Goal: Transaction & Acquisition: Purchase product/service

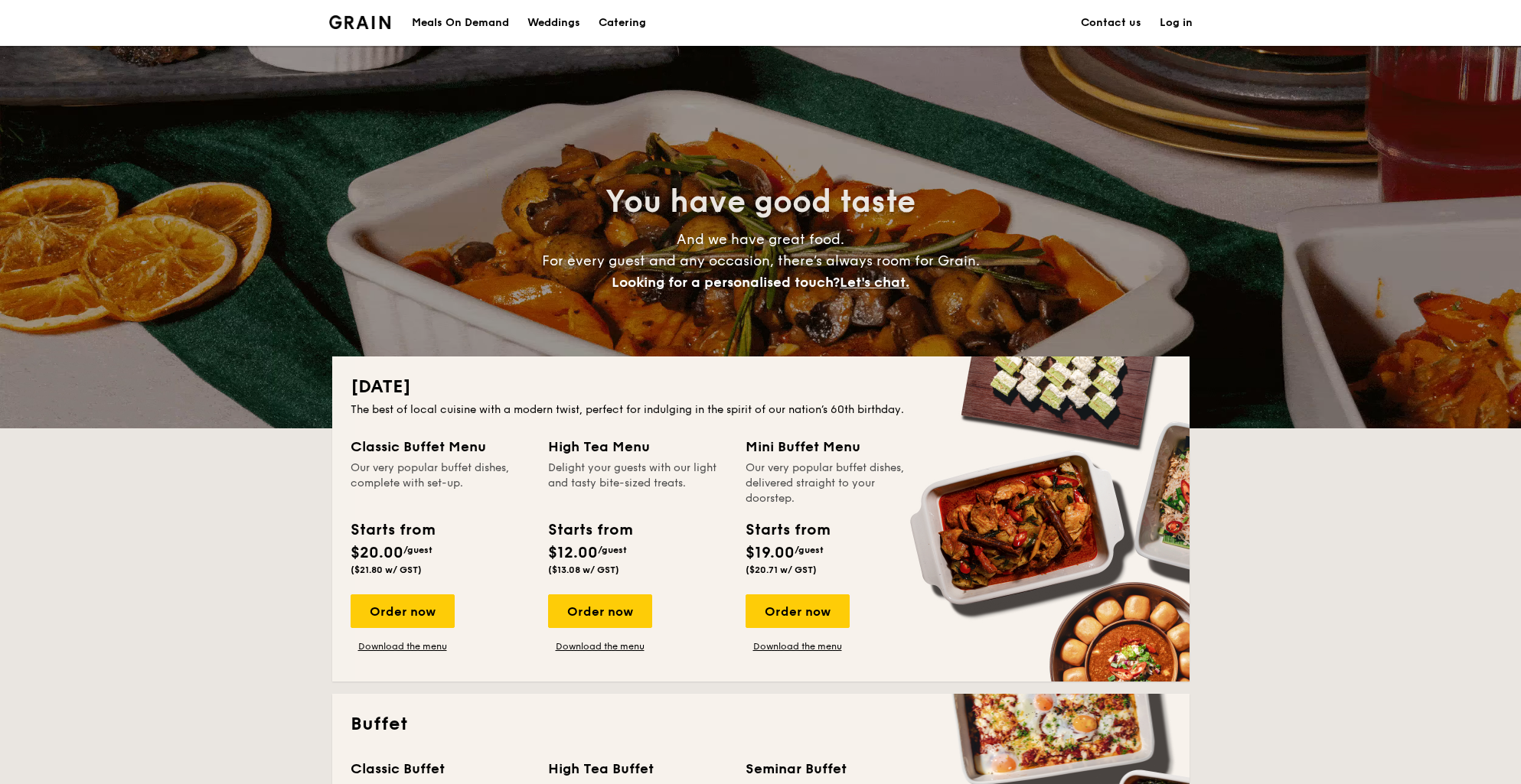
click at [545, 22] on div "Weddings" at bounding box center [553, 23] width 53 height 46
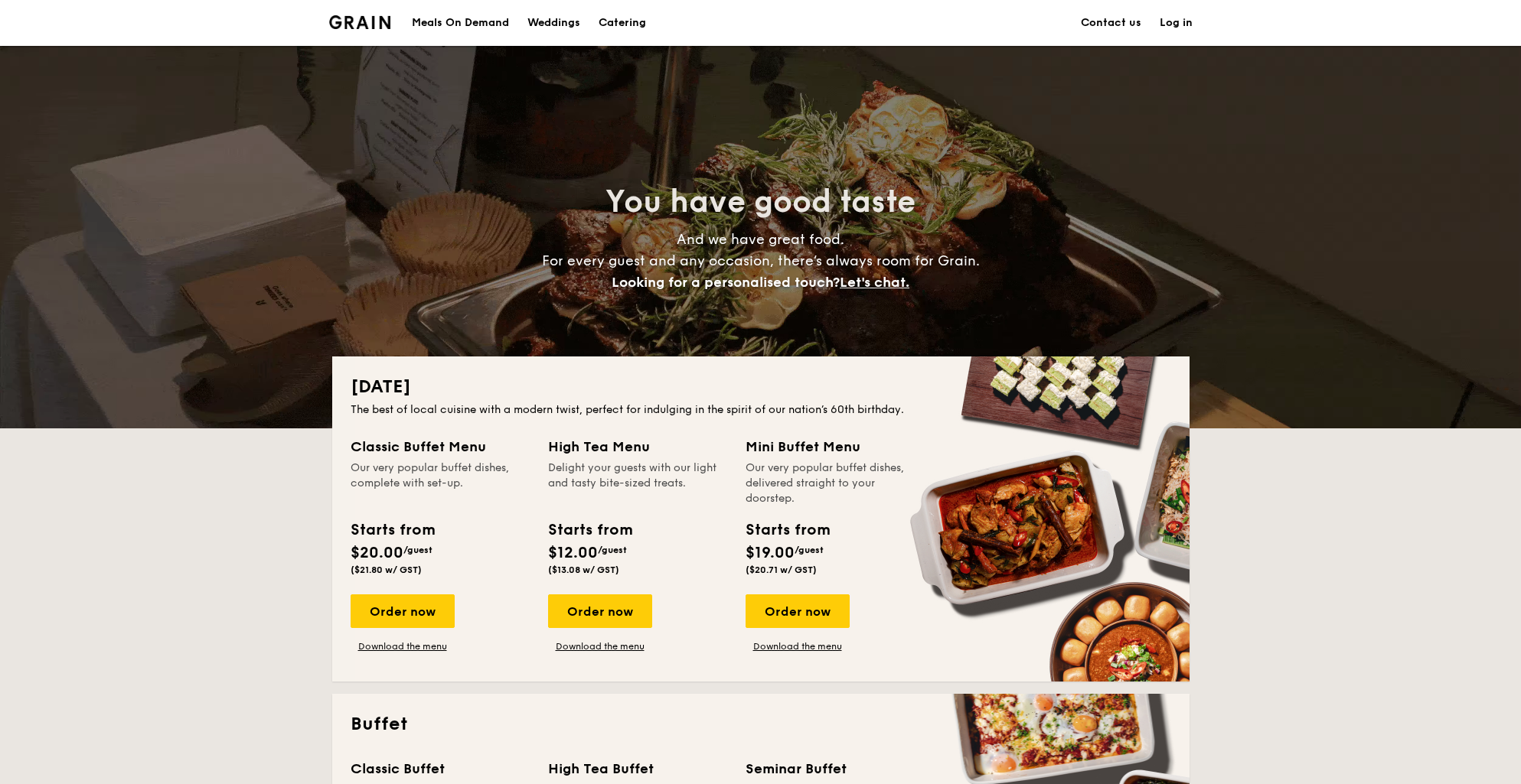
click at [545, 22] on div "Weddings" at bounding box center [553, 23] width 53 height 46
click at [598, 21] on link "Catering" at bounding box center [621, 23] width 65 height 46
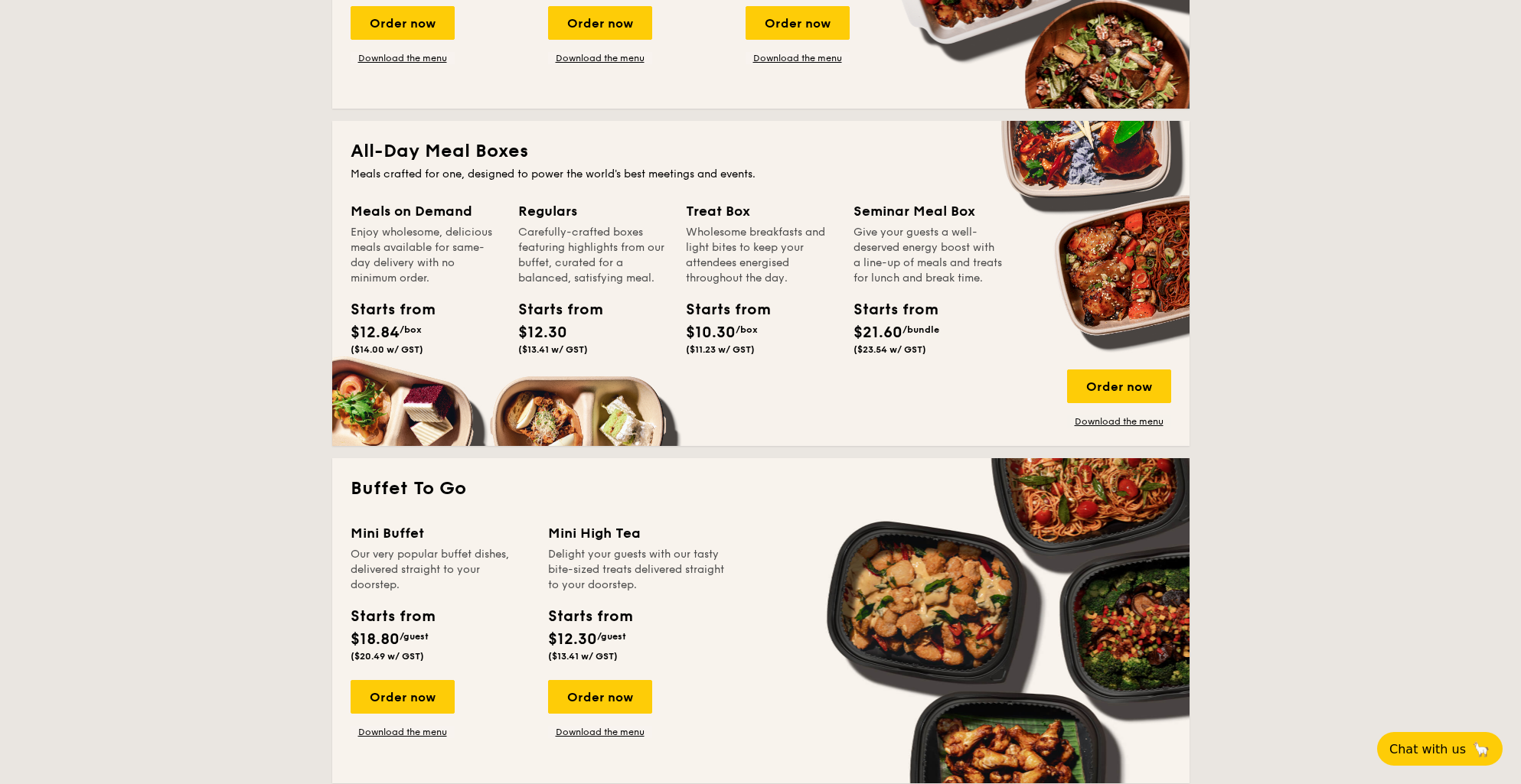
scroll to position [1045, 0]
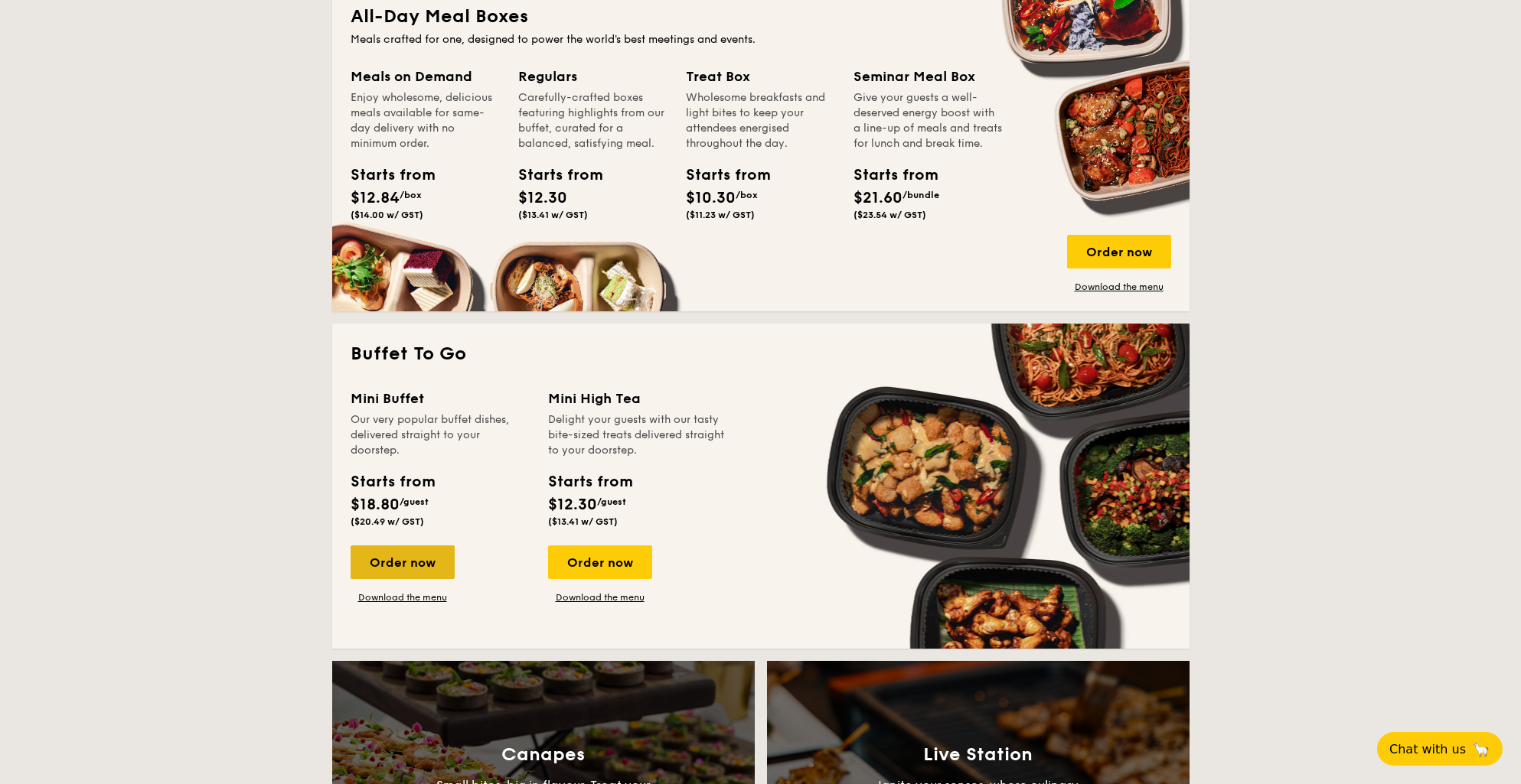
click at [392, 556] on div "Order now" at bounding box center [402, 562] width 104 height 34
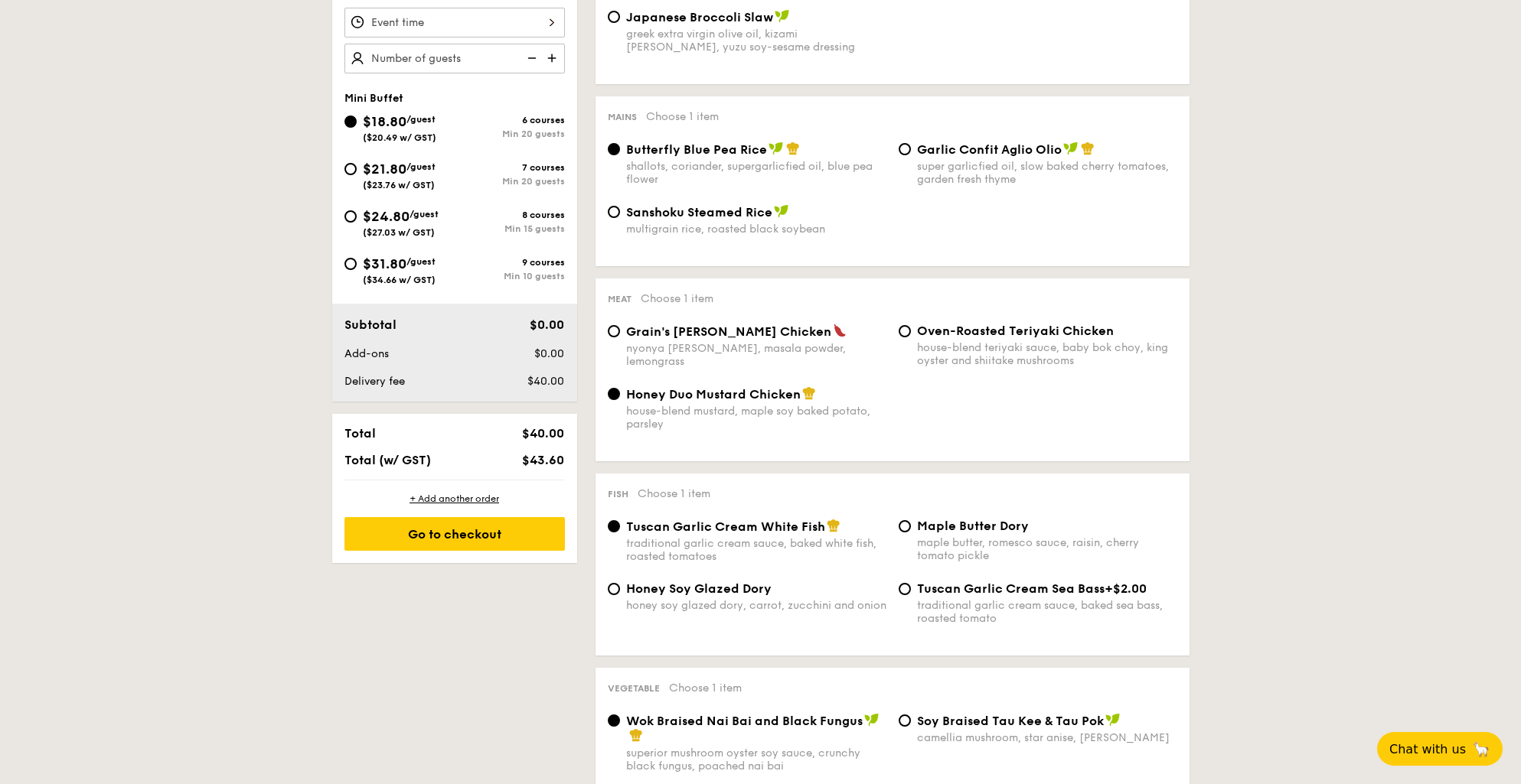
scroll to position [228, 0]
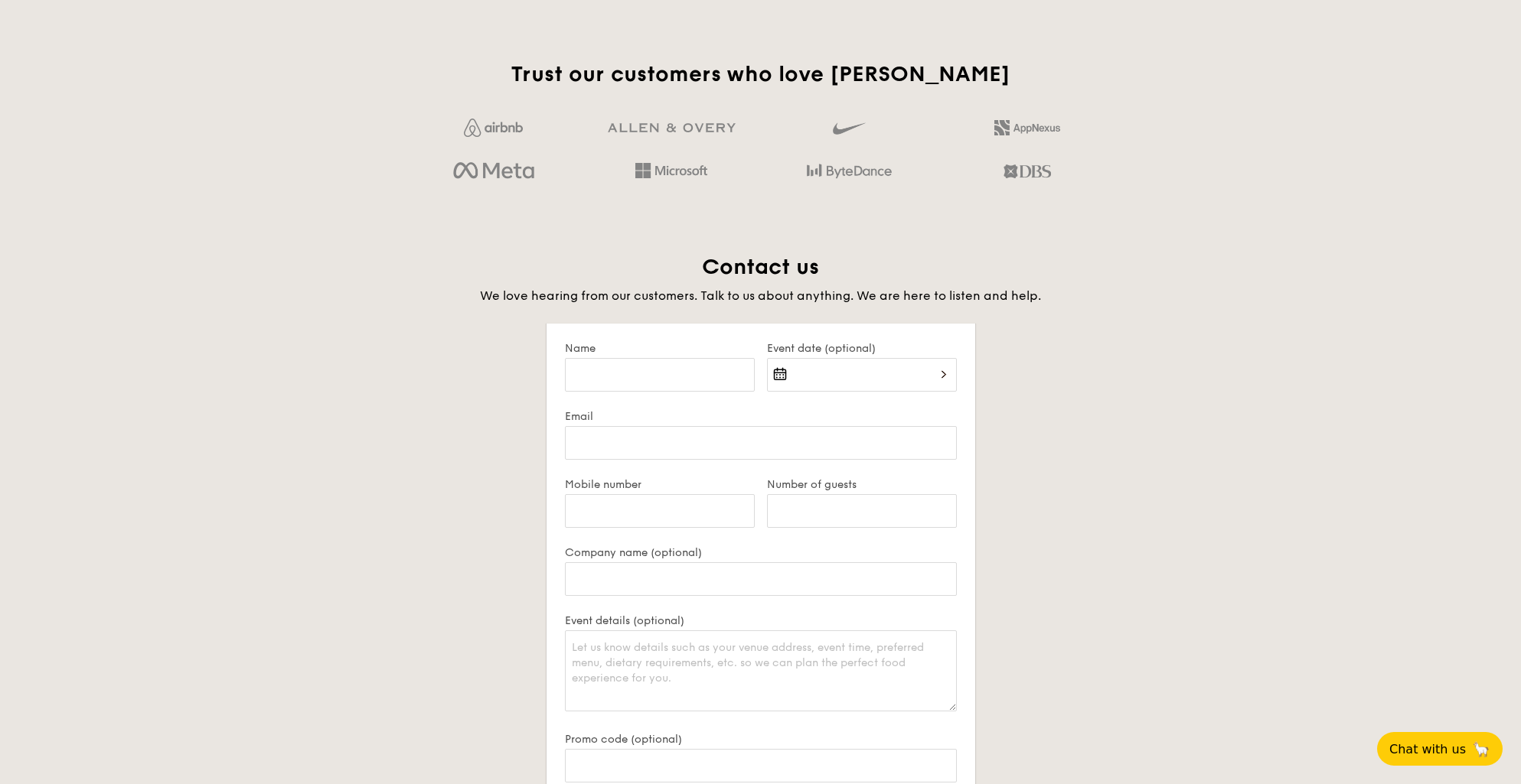
scroll to position [2717, 0]
